Goal: Information Seeking & Learning: Understand process/instructions

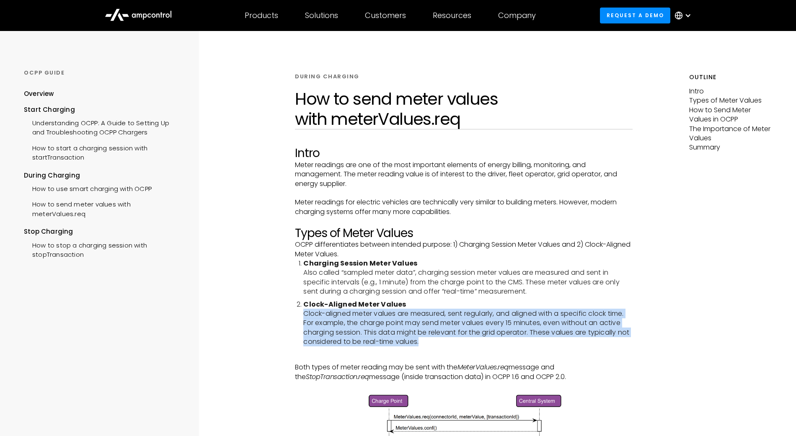
drag, startPoint x: 305, startPoint y: 315, endPoint x: 518, endPoint y: 340, distance: 213.8
click at [518, 340] on li "Clock-Aligned Meter Values Clock-aligned meter values are measured, sent regula…" at bounding box center [467, 323] width 329 height 47
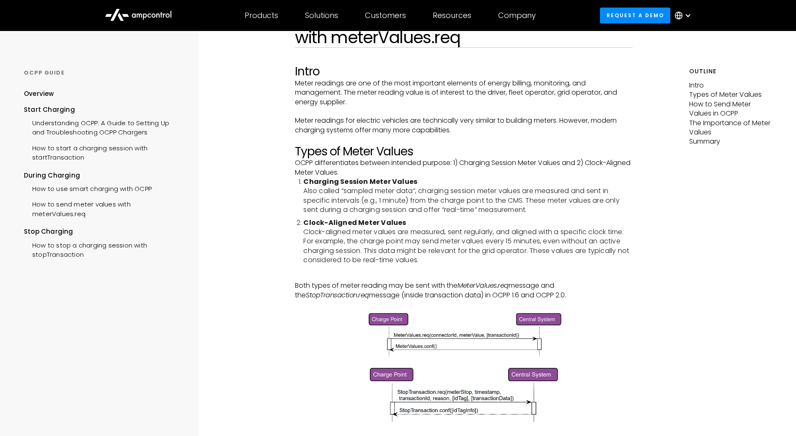
scroll to position [43, 0]
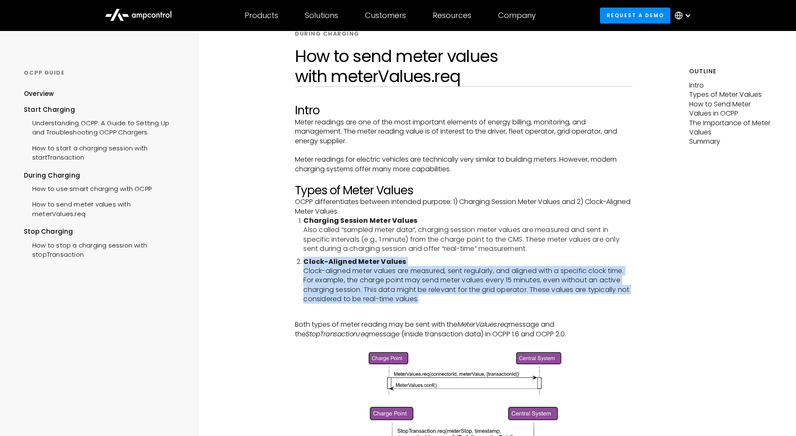
drag, startPoint x: 304, startPoint y: 263, endPoint x: 447, endPoint y: 296, distance: 146.9
click at [447, 296] on li "Clock-Aligned Meter Values Clock-aligned meter values are measured, sent regula…" at bounding box center [467, 280] width 329 height 47
copy li "Clock-Aligned Meter Values Clock-aligned meter values are measured, sent regula…"
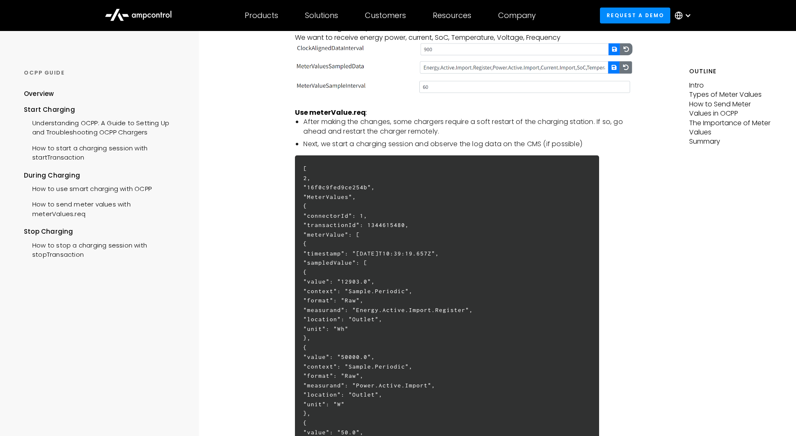
scroll to position [1153, 0]
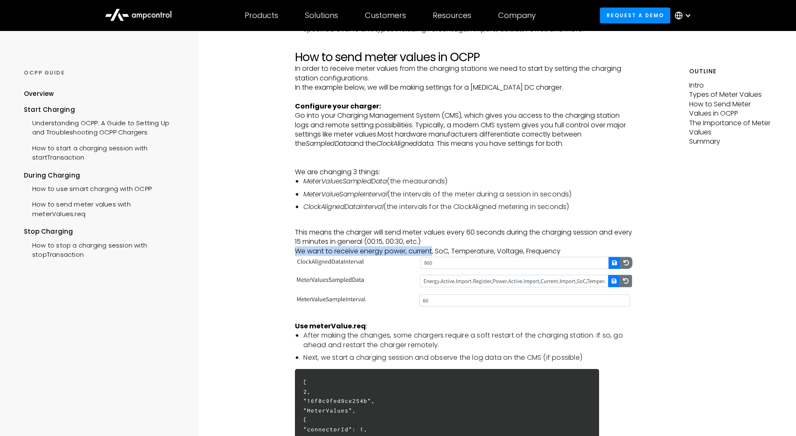
drag, startPoint x: 298, startPoint y: 251, endPoint x: 433, endPoint y: 248, distance: 135.3
click at [433, 248] on p "This means the charger will send meter values every 60 seconds during the charg…" at bounding box center [463, 242] width 337 height 28
click at [418, 232] on p "This means the charger will send meter values every 60 seconds during the charg…" at bounding box center [463, 242] width 337 height 28
drag, startPoint x: 323, startPoint y: 243, endPoint x: 330, endPoint y: 245, distance: 7.2
click at [330, 245] on p "This means the charger will send meter values every 60 seconds during the charg…" at bounding box center [463, 242] width 337 height 28
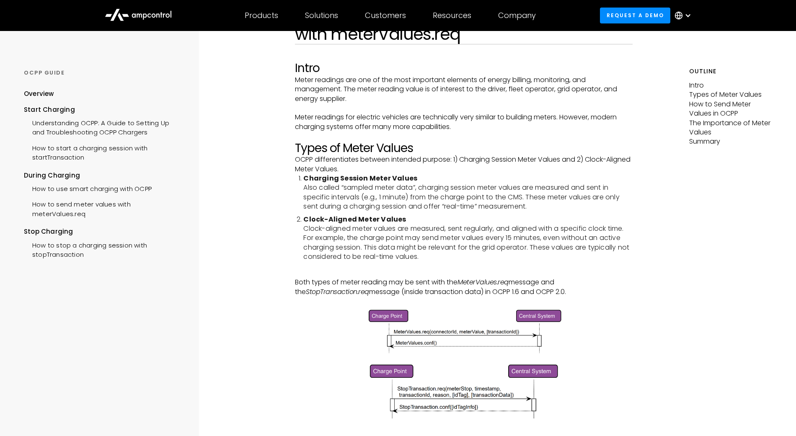
scroll to position [0, 0]
